Goal: Task Accomplishment & Management: Manage account settings

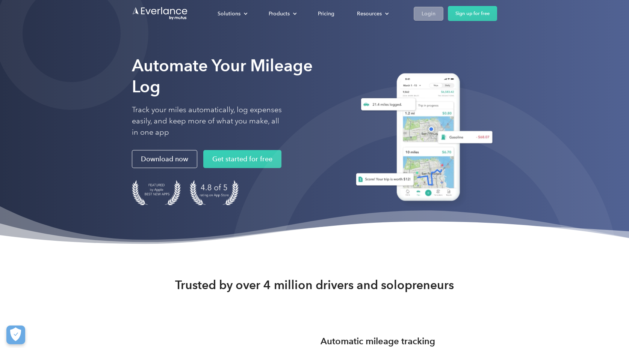
click at [433, 14] on div "Login" at bounding box center [428, 13] width 14 height 9
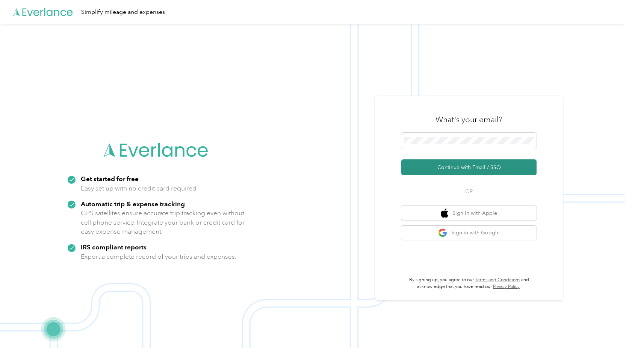
click at [456, 169] on button "Continue with Email / SSO" at bounding box center [468, 168] width 135 height 16
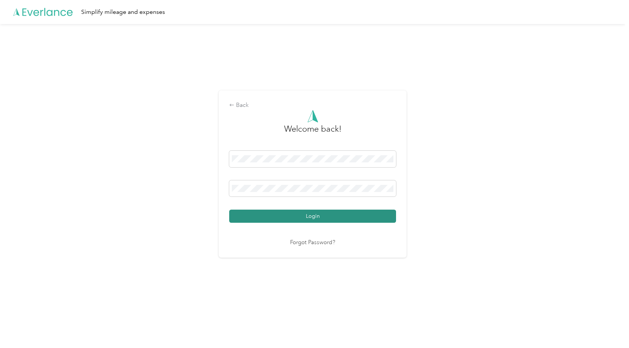
click at [281, 218] on button "Login" at bounding box center [312, 216] width 167 height 13
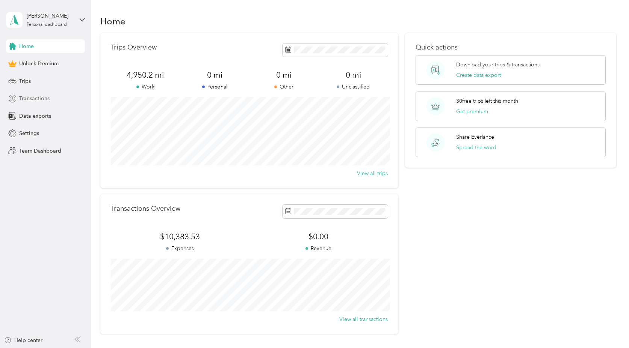
click at [47, 98] on span "Transactions" at bounding box center [34, 99] width 30 height 8
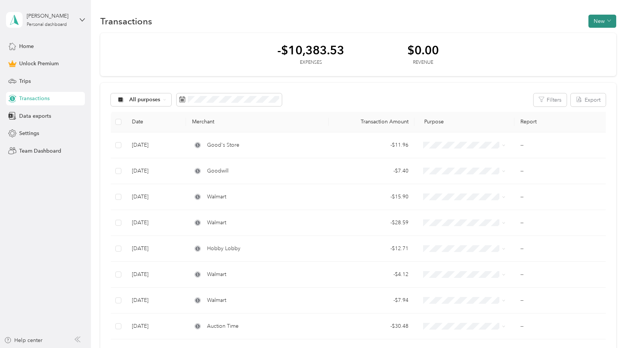
click at [611, 23] on icon "button" at bounding box center [609, 21] width 4 height 4
click at [610, 35] on span "Expense" at bounding box center [604, 36] width 20 height 8
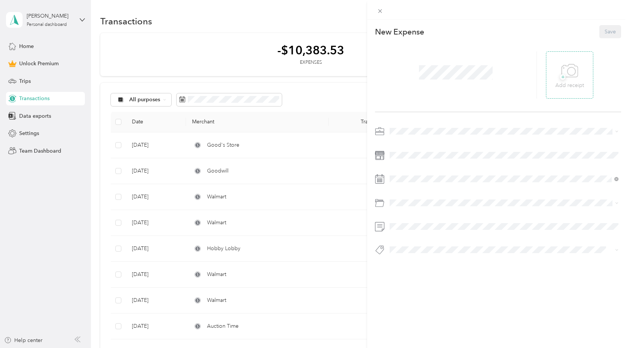
click at [580, 76] on div "+ Add receipt" at bounding box center [569, 75] width 29 height 29
click at [428, 135] on span at bounding box center [504, 131] width 234 height 12
click at [406, 144] on div "Work" at bounding box center [504, 145] width 224 height 8
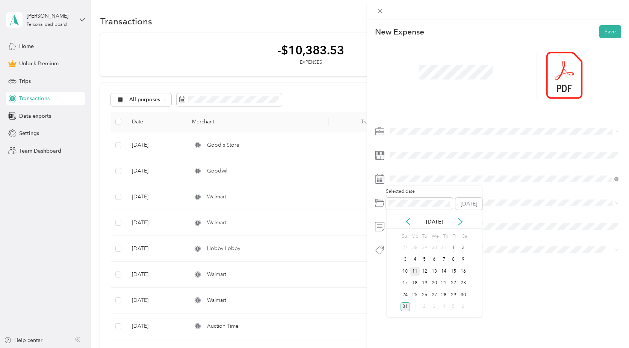
click at [417, 272] on div "11" at bounding box center [415, 271] width 10 height 9
click at [450, 231] on div "Inventory" at bounding box center [504, 233] width 224 height 8
click at [611, 33] on button "Save" at bounding box center [610, 31] width 22 height 13
